Goal: Task Accomplishment & Management: Complete application form

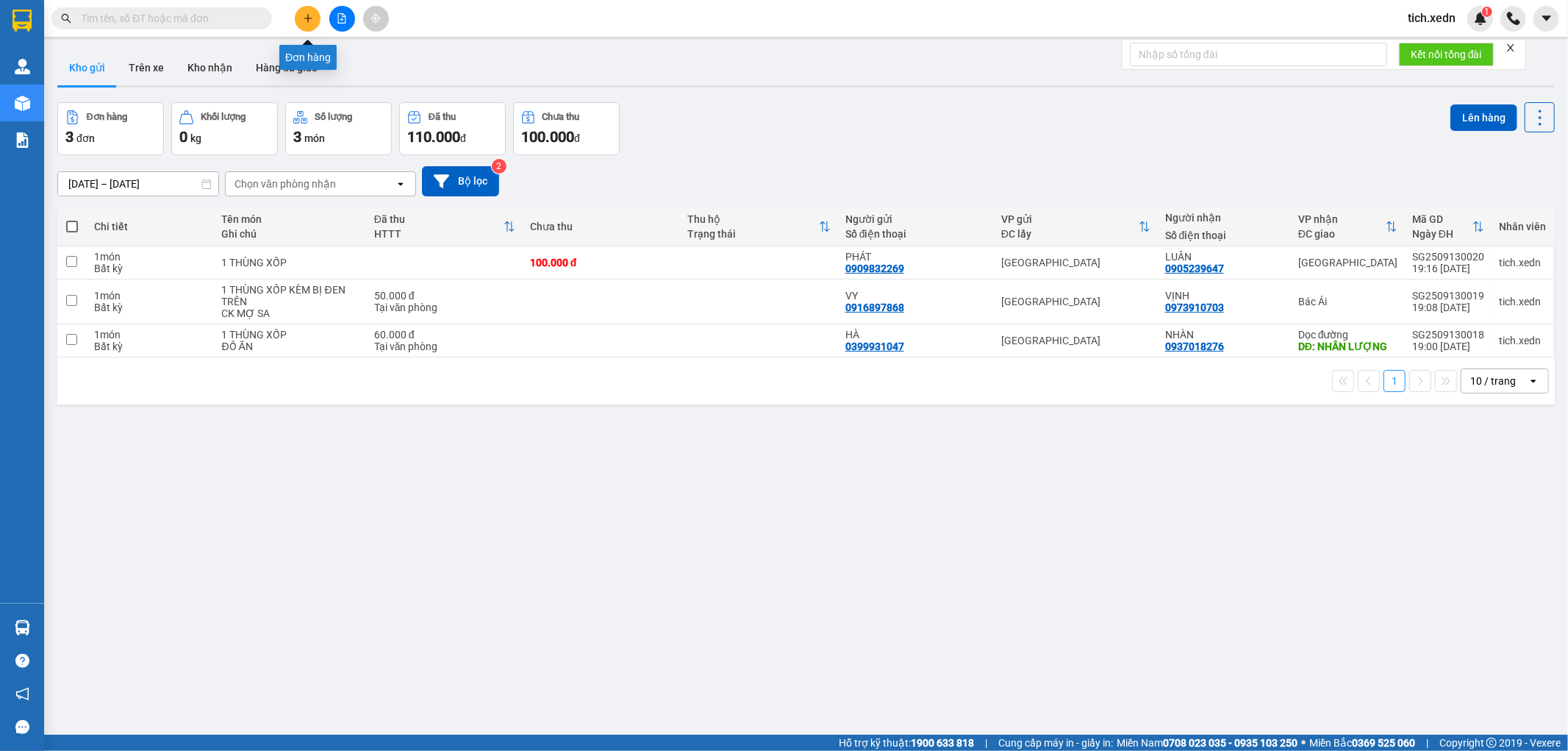
click at [299, 9] on button at bounding box center [308, 19] width 26 height 26
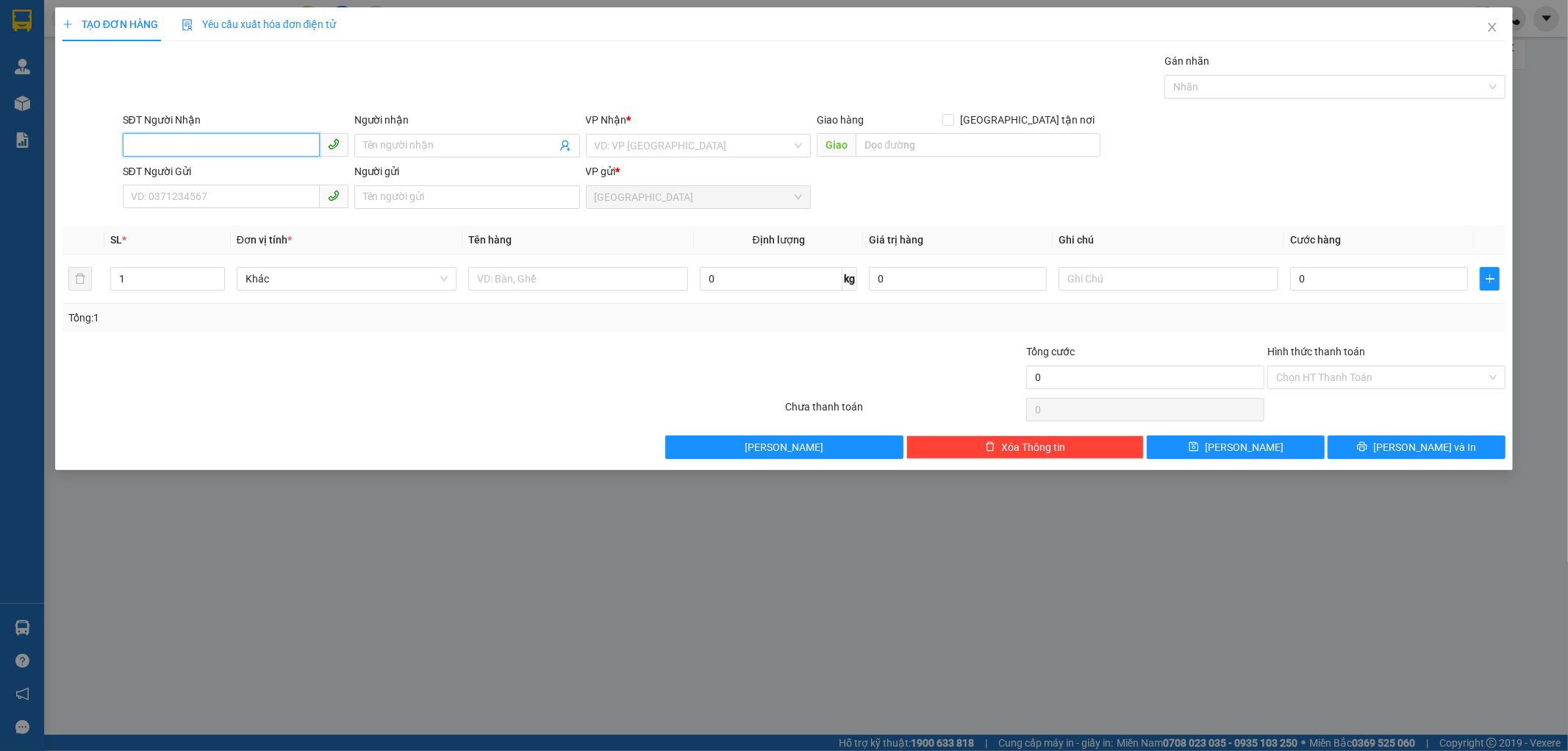
click at [232, 149] on input "SĐT Người Nhận" at bounding box center [221, 144] width 197 height 23
click at [227, 177] on div "0836467736 - YẾN" at bounding box center [235, 175] width 208 height 16
type input "0836467736"
type input "YẾN"
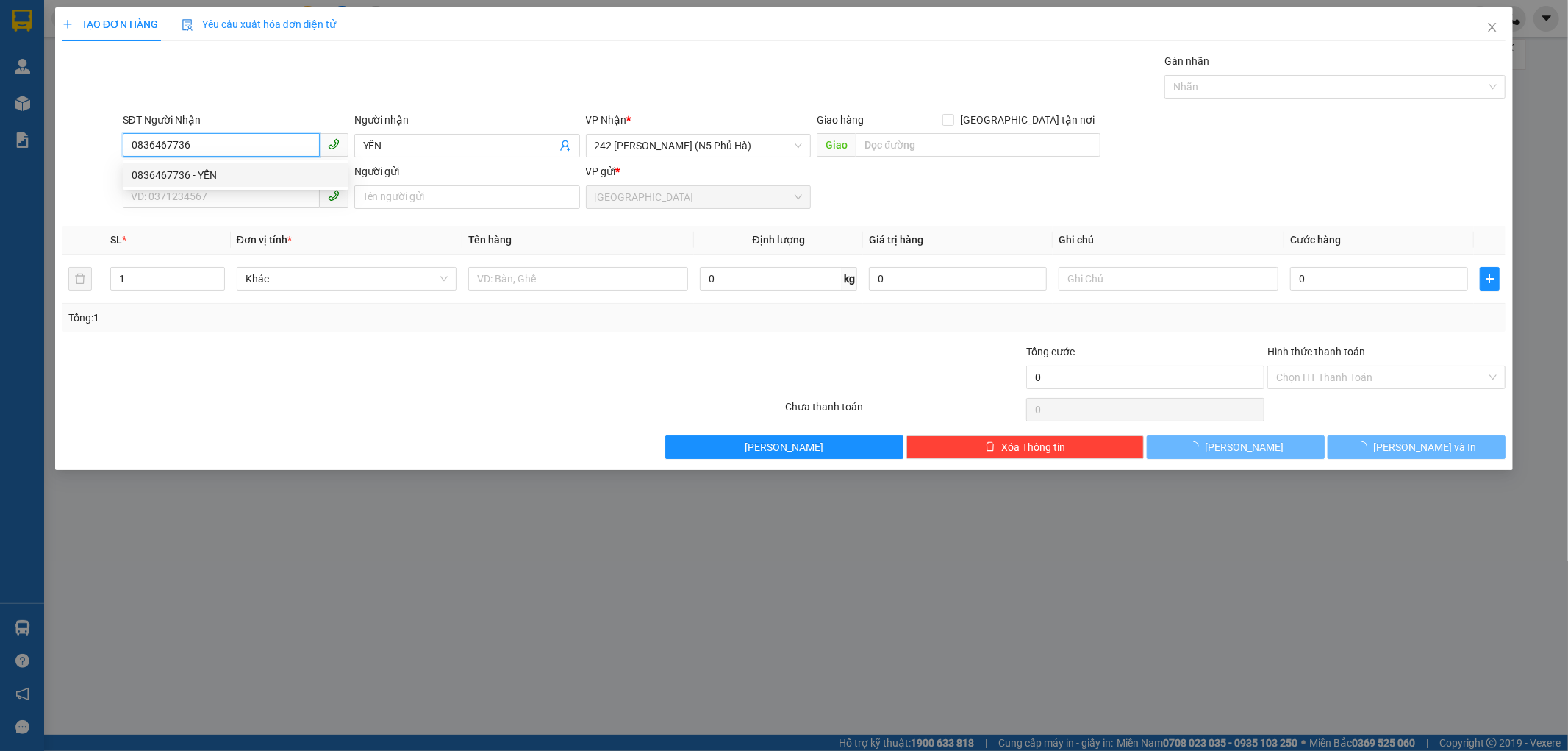
type input "30.000"
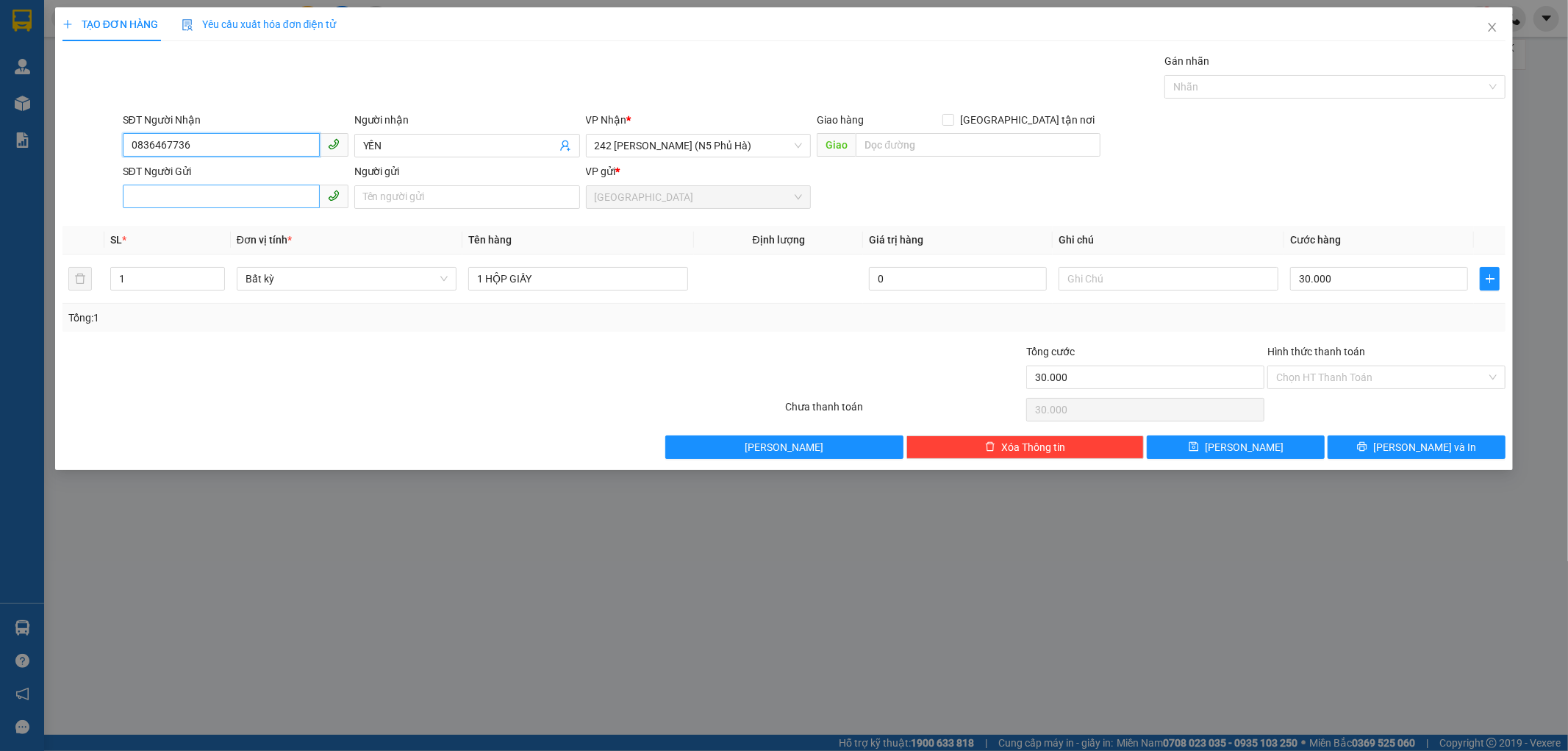
type input "0836467736"
click at [206, 194] on input "SĐT Người Gửi" at bounding box center [221, 196] width 197 height 23
click at [232, 247] on div "0386511357 - [PERSON_NAME]" at bounding box center [235, 250] width 208 height 16
type input "0386511357"
type input "KHÁNH"
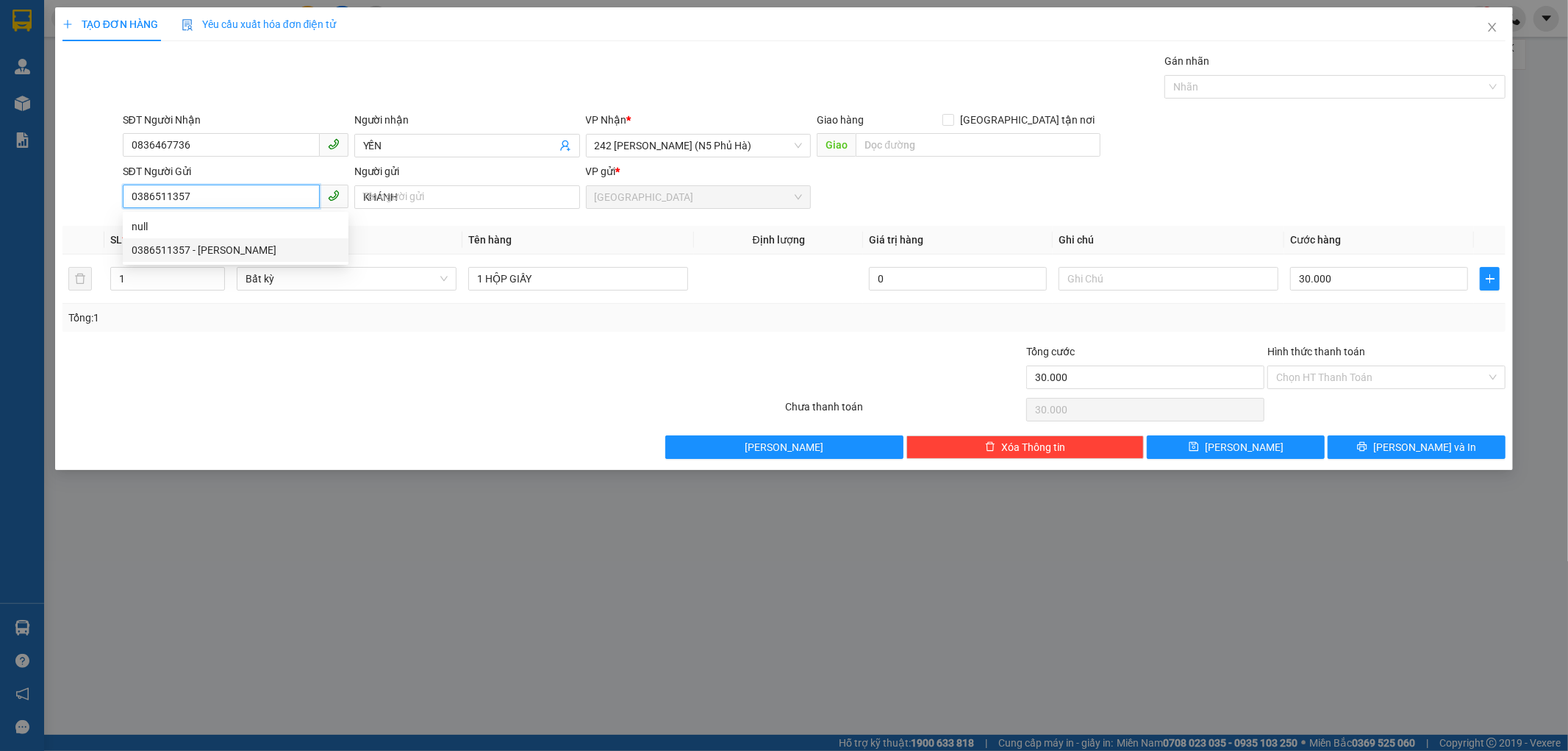
type input "150.000"
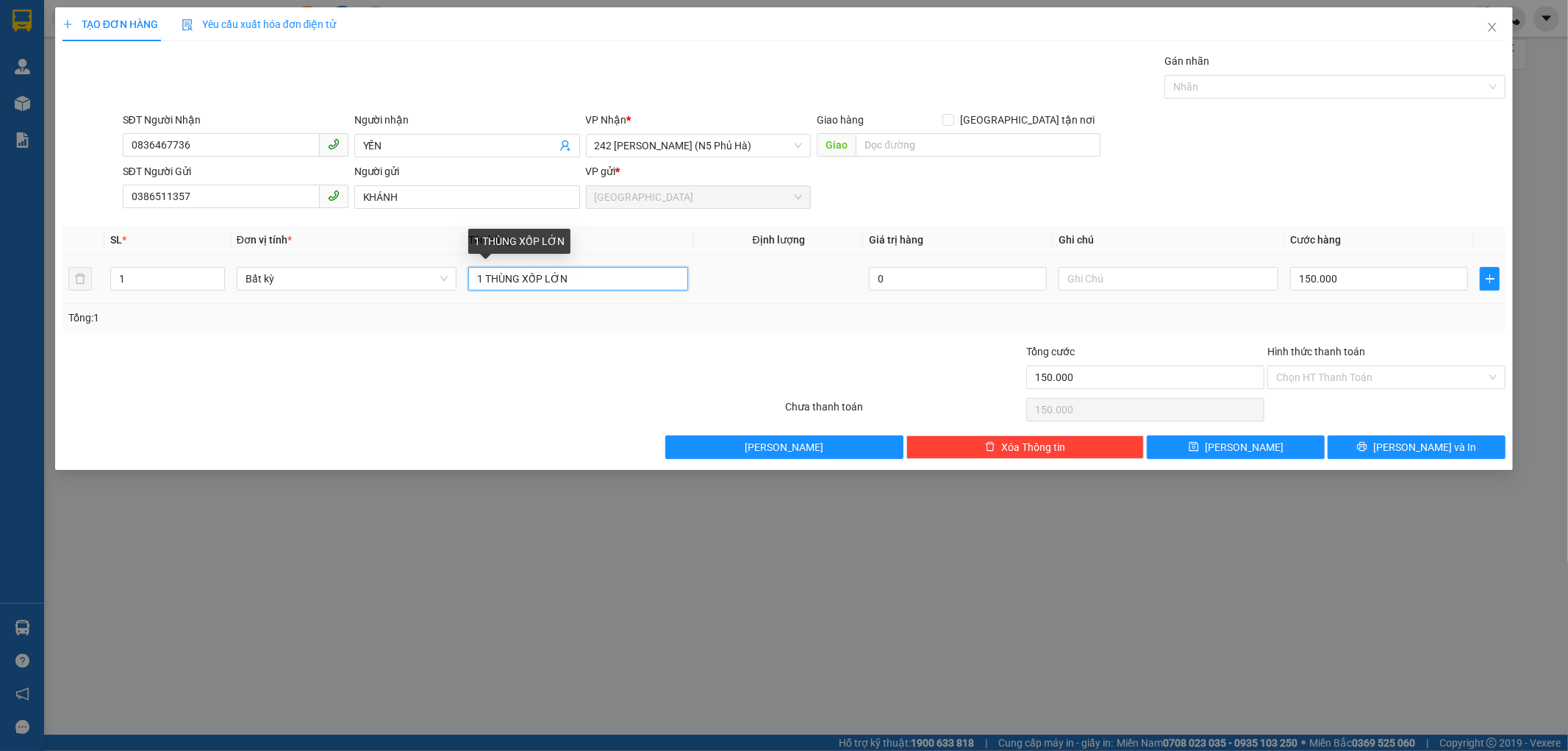
click at [580, 284] on input "1 THÙNG XỐP LỚN" at bounding box center [578, 278] width 219 height 23
type input "1 THÙNG GIẤY"
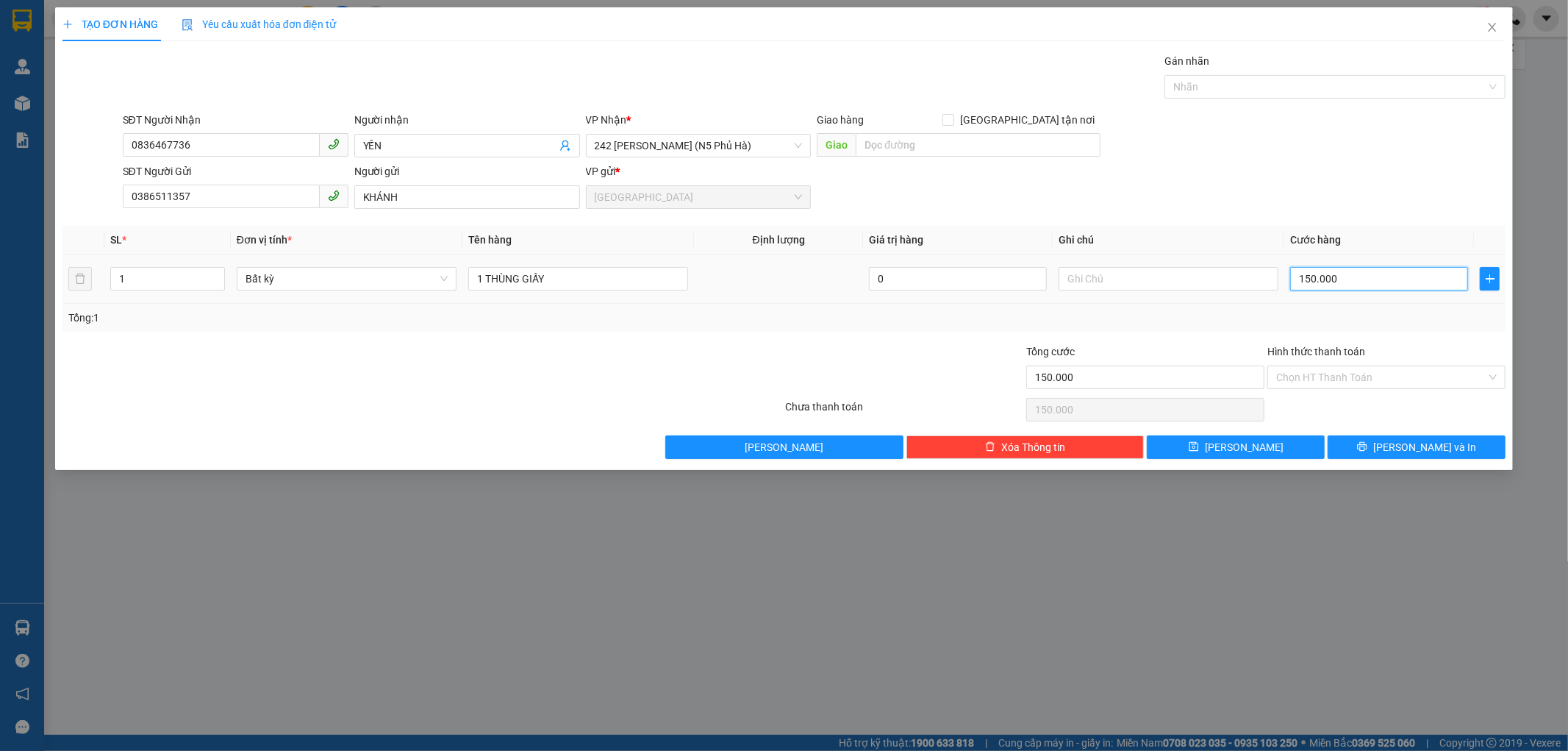
click at [1336, 274] on input "150.000" at bounding box center [1379, 278] width 177 height 23
type input "0"
type input "04"
type input "4"
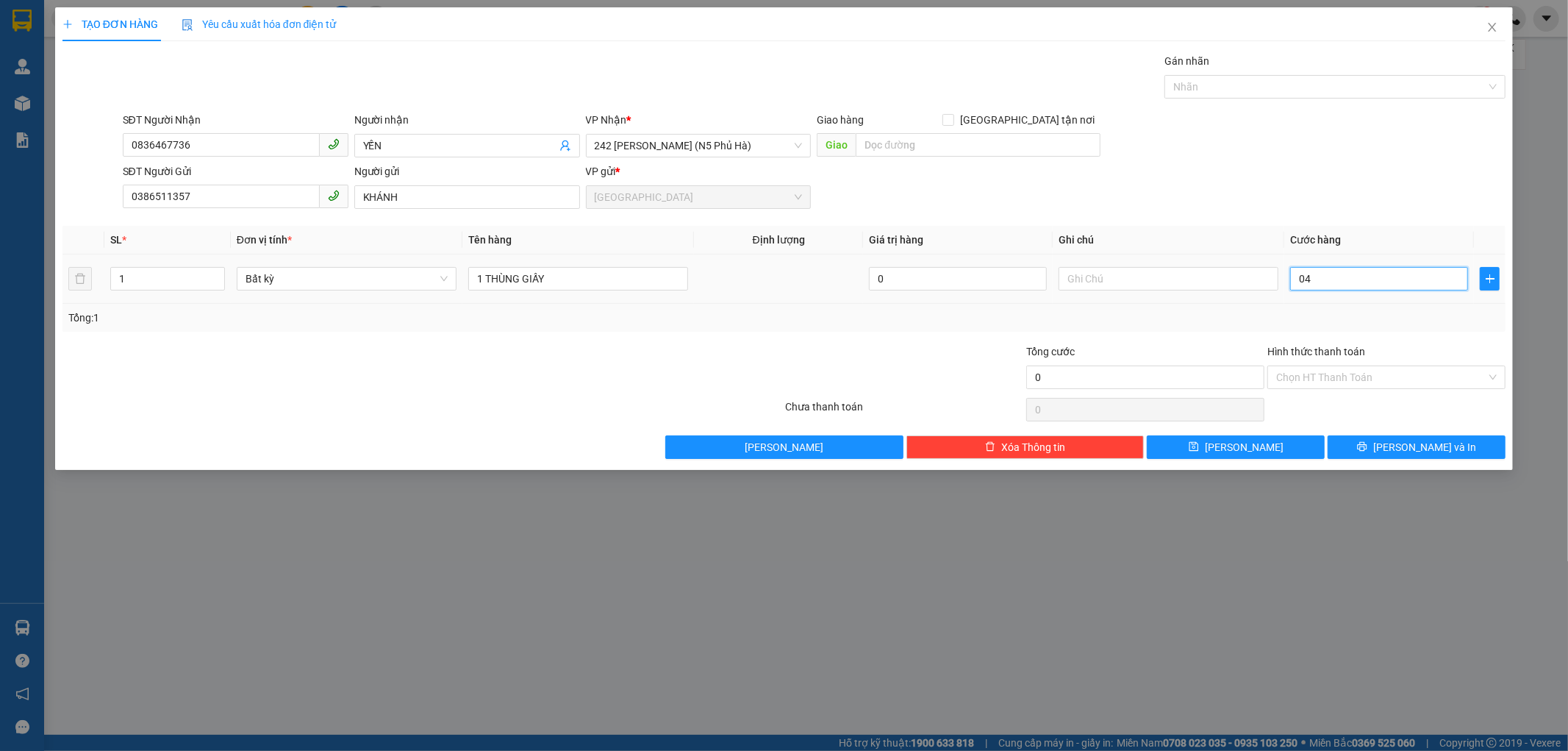
type input "4"
type input "040"
type input "40"
type input "040"
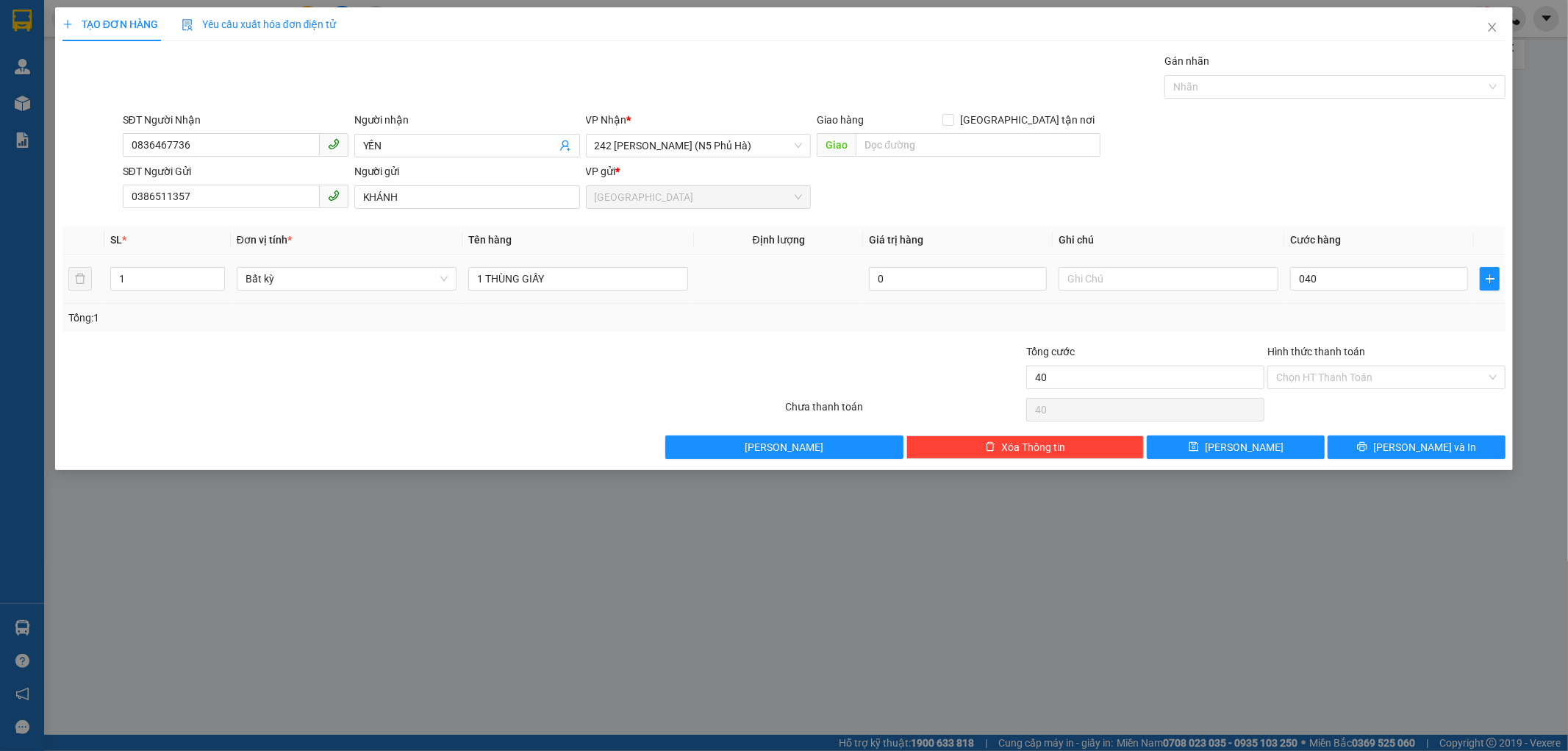
type input "40.000"
click at [1340, 306] on div "Tổng: 1" at bounding box center [784, 317] width 1444 height 28
click at [1333, 374] on input "Hình thức thanh toán" at bounding box center [1382, 376] width 210 height 22
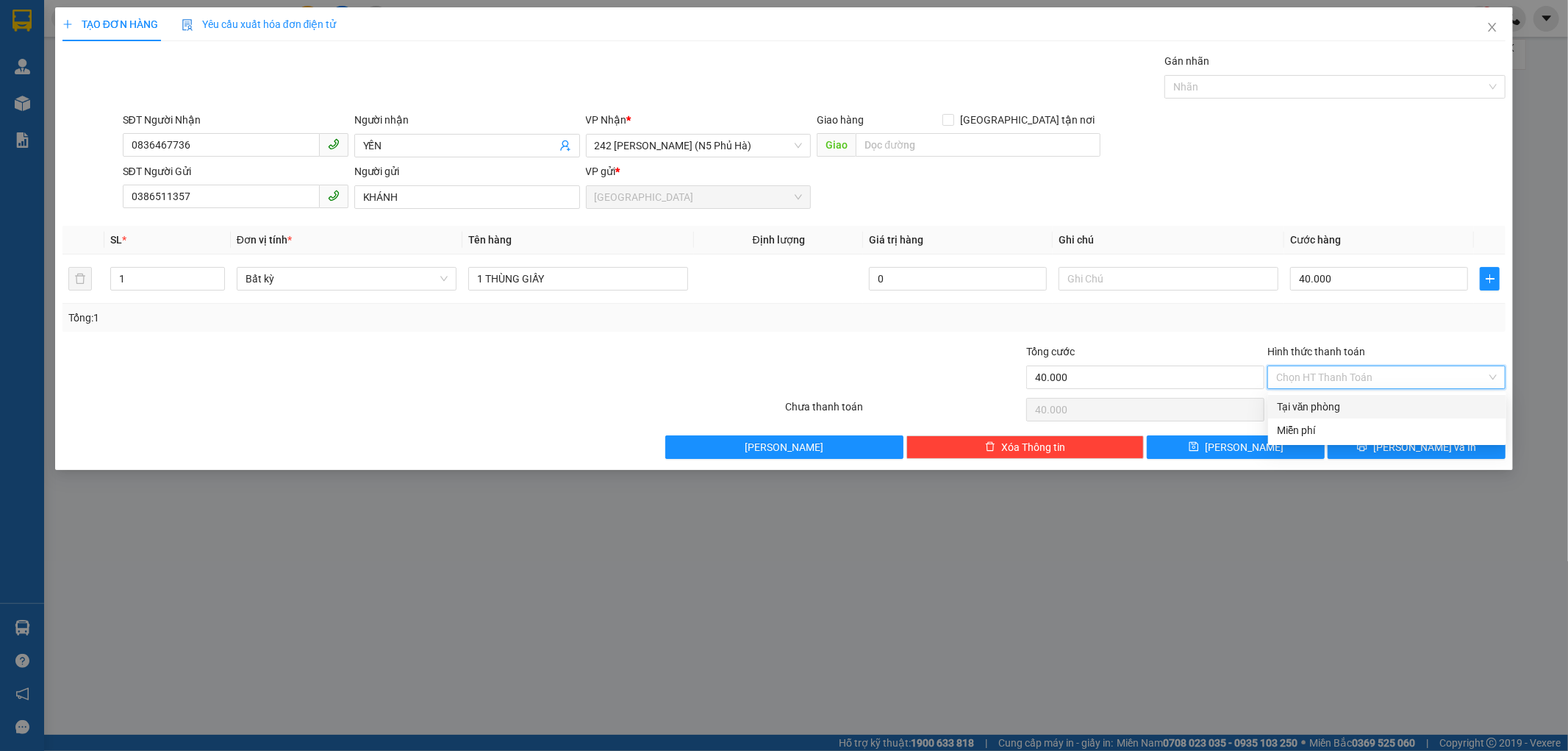
click at [1333, 405] on div "Tại văn phòng" at bounding box center [1387, 407] width 220 height 16
type input "0"
click at [1400, 443] on button "[PERSON_NAME] và In" at bounding box center [1416, 447] width 177 height 23
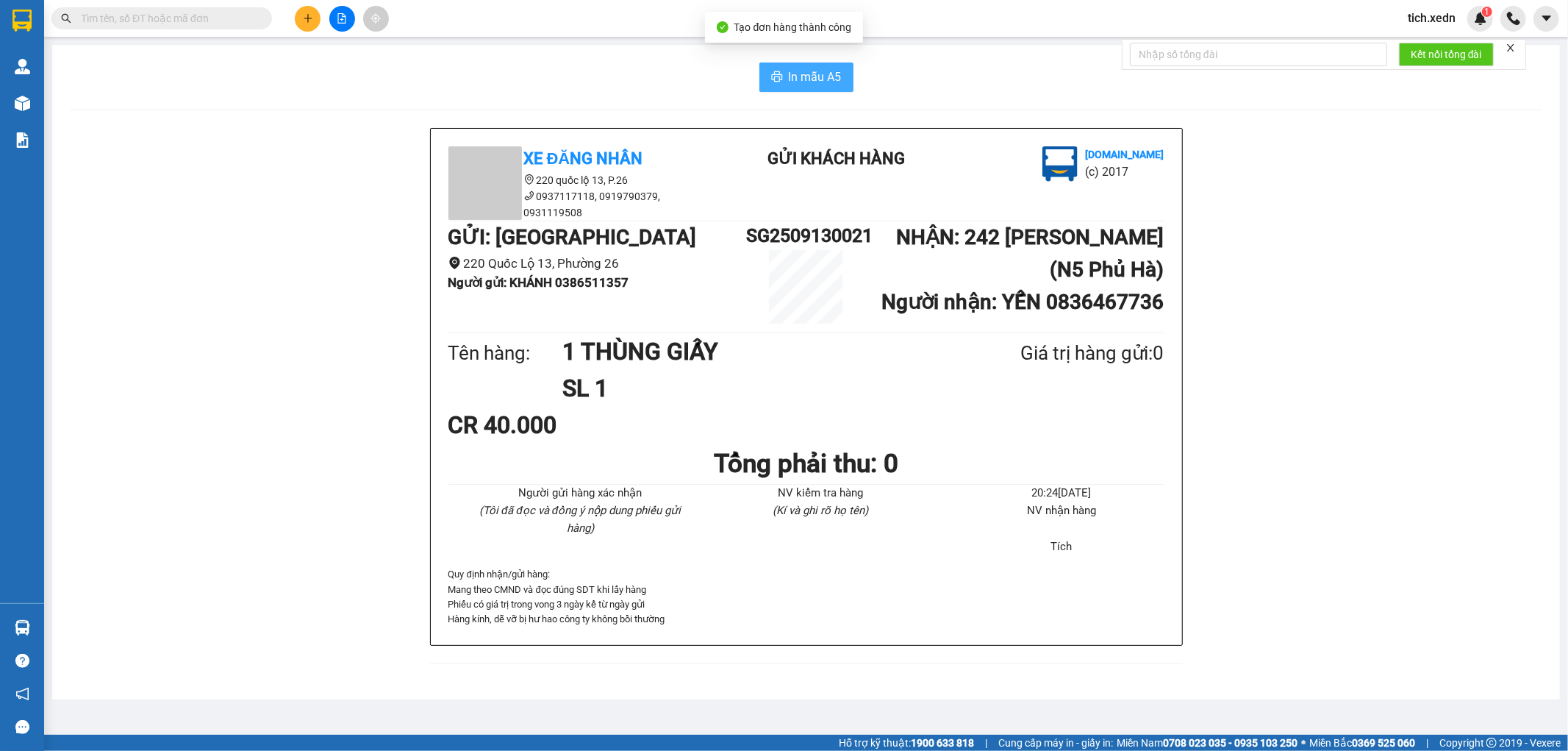
click at [780, 72] on icon "printer" at bounding box center [777, 76] width 12 height 12
